Goal: Obtain resource: Download file/media

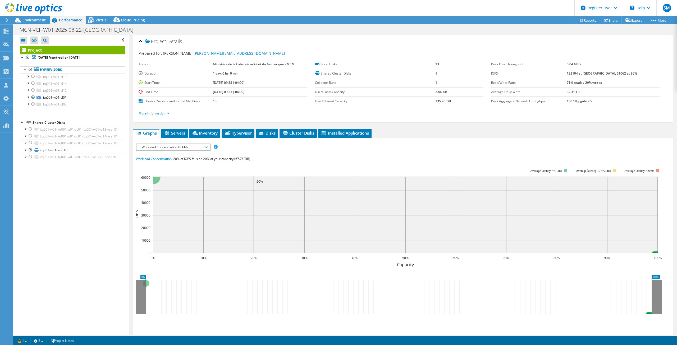
select select "USD"
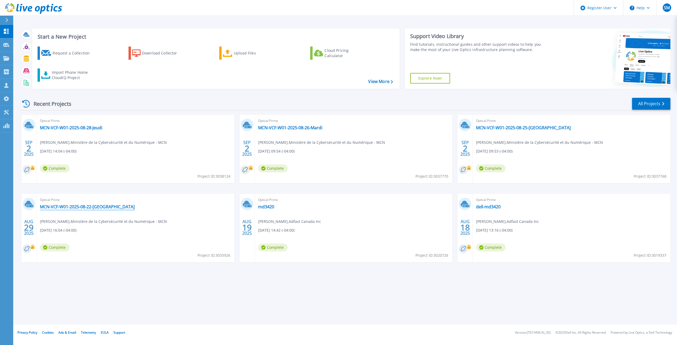
click at [108, 207] on link "MCN-VCF-W01-2025-08-22-[GEOGRAPHIC_DATA]" at bounding box center [87, 206] width 95 height 5
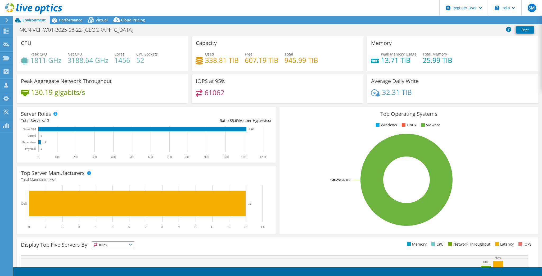
select select "USD"
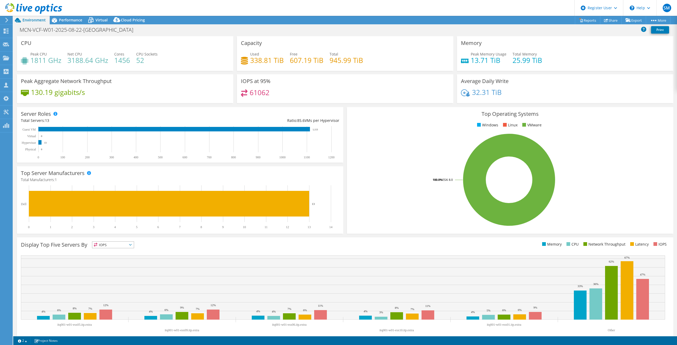
click at [39, 12] on icon at bounding box center [33, 8] width 57 height 11
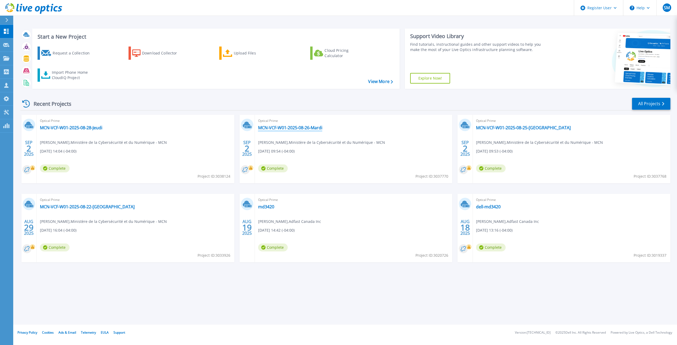
click at [288, 126] on link "MCN-VCF-W01-2025-08-26-Mardi" at bounding box center [290, 127] width 64 height 5
click at [525, 128] on link "MCN-VCF-W01-2025-08-25-[GEOGRAPHIC_DATA]" at bounding box center [523, 127] width 95 height 5
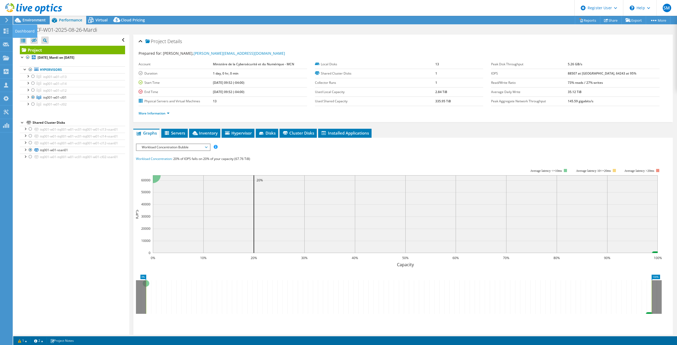
select select "USD"
click at [26, 10] on icon at bounding box center [33, 8] width 57 height 11
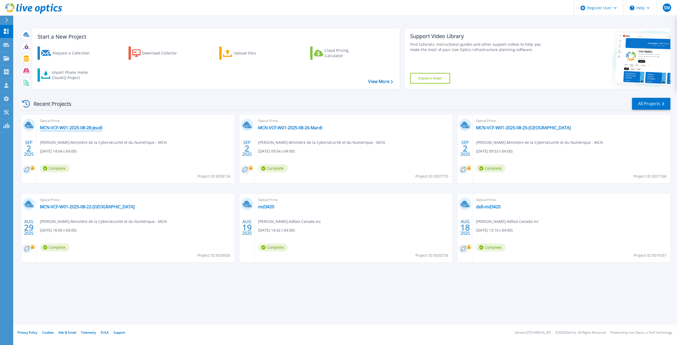
click at [99, 126] on link "MCN-VCF-W01-2025-08-28-Jeudi" at bounding box center [71, 127] width 62 height 5
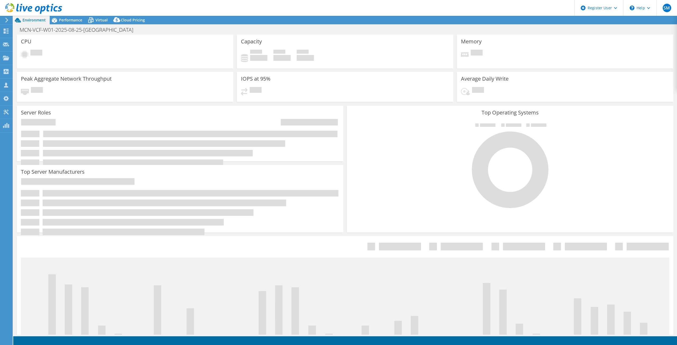
select select "USD"
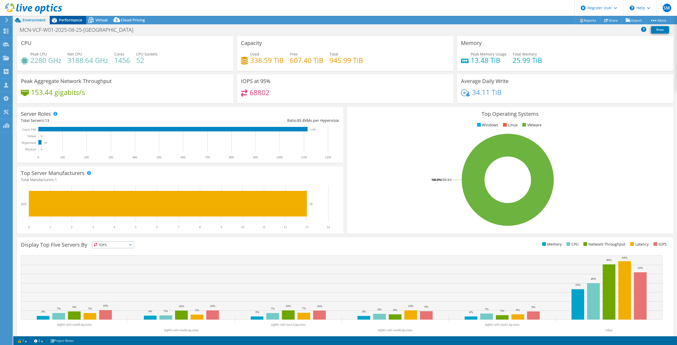
click at [69, 21] on span "Performance" at bounding box center [70, 19] width 23 height 5
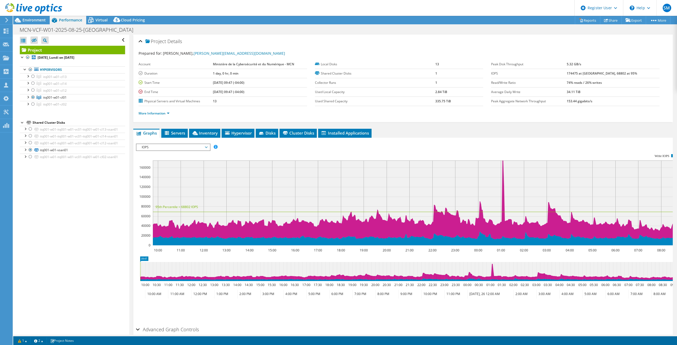
click at [119, 39] on div "Open All Close All Hide Excluded Nodes Project Tree Filter" at bounding box center [72, 40] width 105 height 11
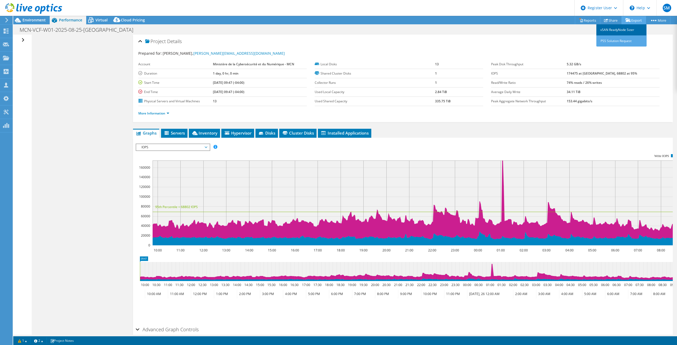
click at [628, 31] on link "vSAN ReadyNode Sizer" at bounding box center [622, 29] width 50 height 11
click at [630, 18] on link "Export" at bounding box center [634, 20] width 25 height 8
click at [22, 39] on div "Open All Close All Hide Excluded Nodes Project Tree Filter" at bounding box center [24, 40] width 8 height 11
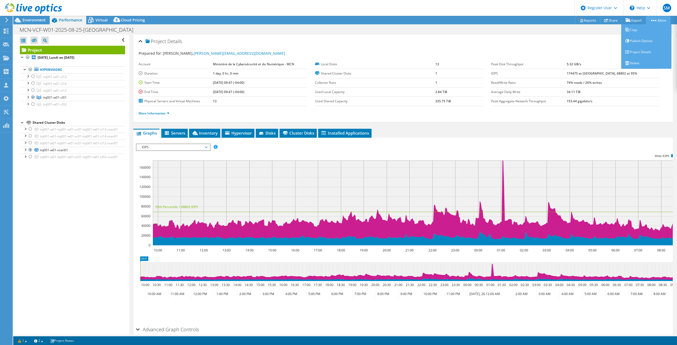
click at [653, 19] on link "More" at bounding box center [658, 20] width 25 height 8
click at [611, 21] on link "Share" at bounding box center [611, 20] width 22 height 8
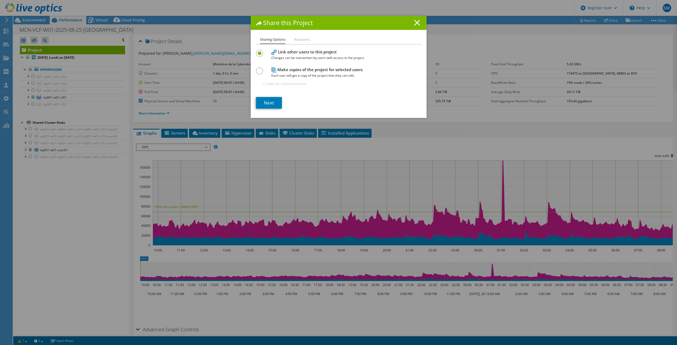
click at [415, 21] on line at bounding box center [417, 22] width 5 height 5
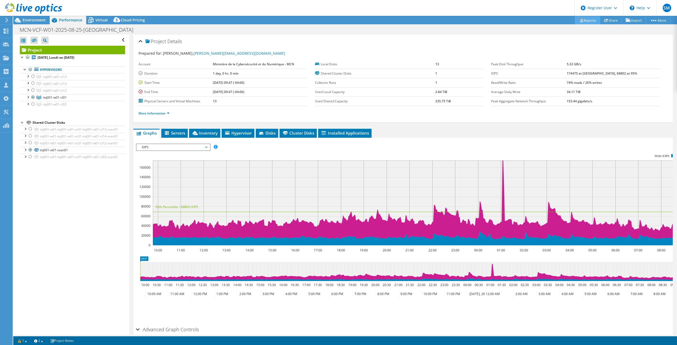
click at [579, 18] on icon at bounding box center [581, 20] width 4 height 4
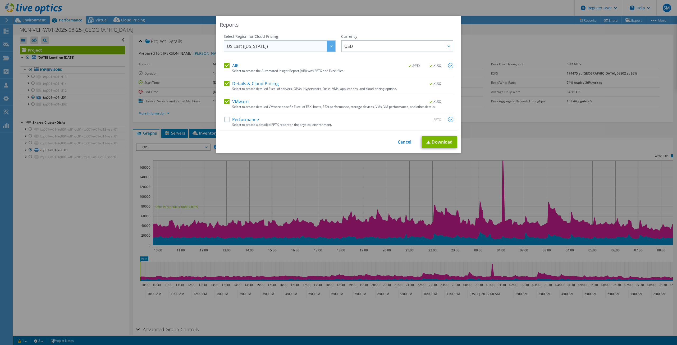
click at [277, 48] on span "US East (Virginia)" at bounding box center [281, 46] width 108 height 11
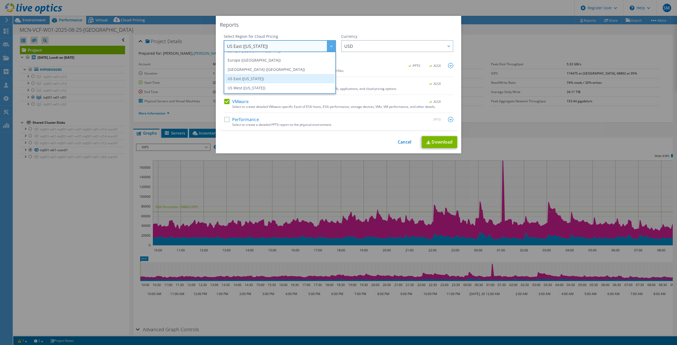
scroll to position [45, 0]
click at [259, 68] on li "Canada" at bounding box center [280, 67] width 110 height 9
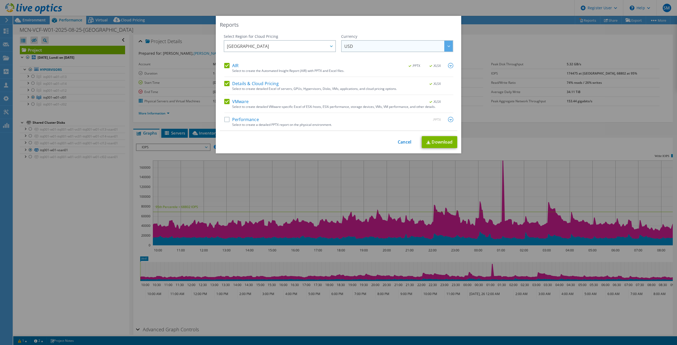
click at [361, 45] on span "USD" at bounding box center [398, 46] width 108 height 11
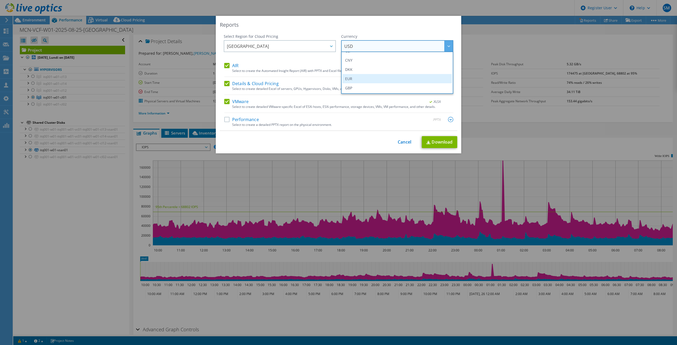
scroll to position [26, 0]
click at [357, 61] on li "CAD" at bounding box center [398, 58] width 110 height 9
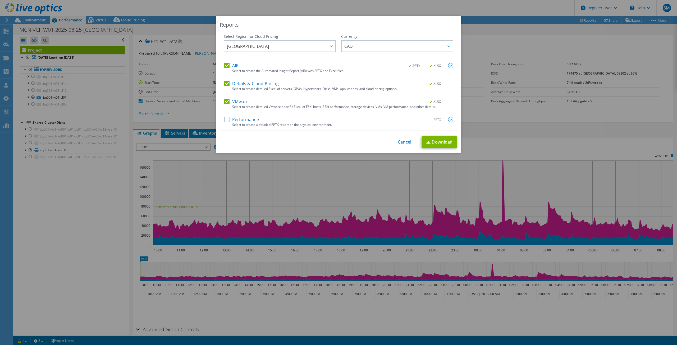
click at [224, 83] on label "Details & Cloud Pricing" at bounding box center [251, 83] width 55 height 5
click at [0, 0] on input "Details & Cloud Pricing" at bounding box center [0, 0] width 0 height 0
click at [442, 143] on link "Download" at bounding box center [439, 142] width 35 height 12
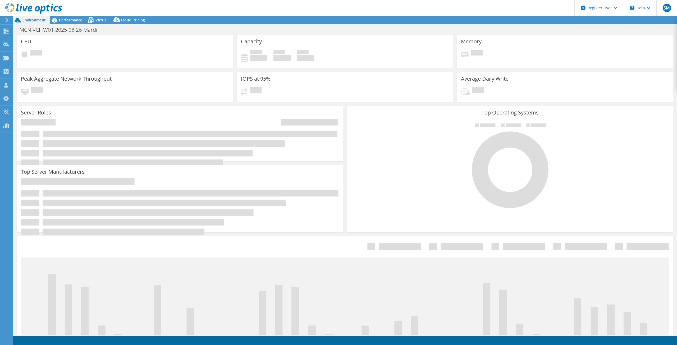
select select "USD"
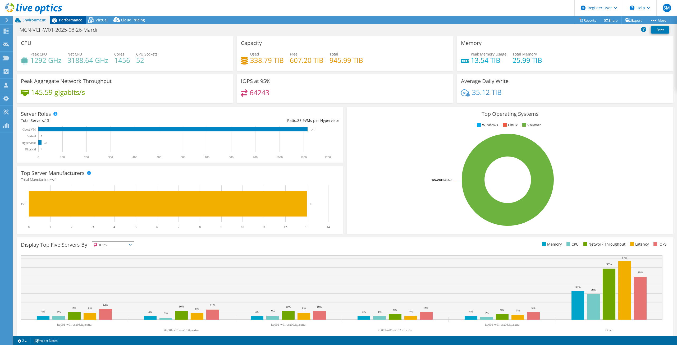
click at [74, 22] on span "Performance" at bounding box center [70, 19] width 23 height 5
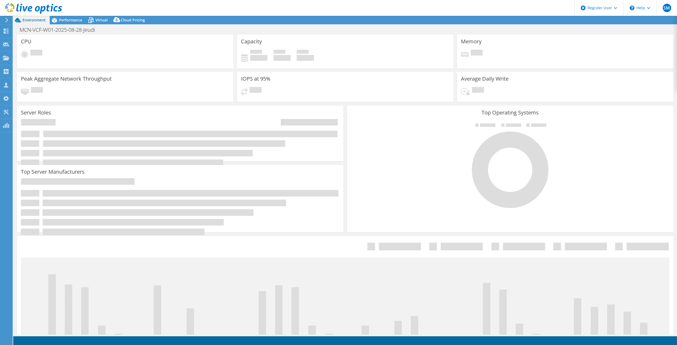
select select "USD"
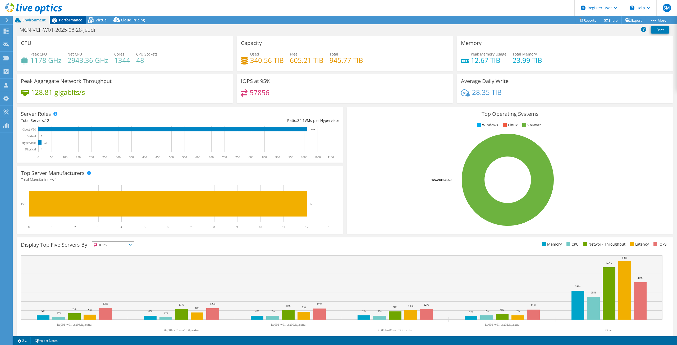
click at [74, 19] on span "Performance" at bounding box center [70, 19] width 23 height 5
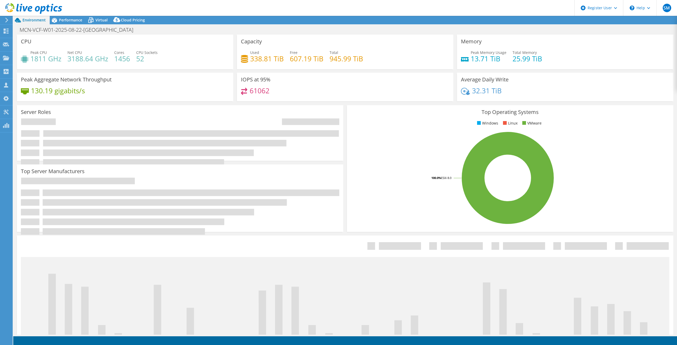
select select "USD"
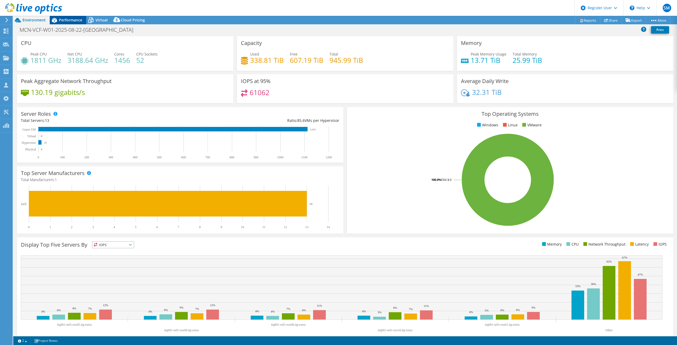
click at [64, 23] on div "Performance" at bounding box center [68, 20] width 37 height 8
